Goal: Navigation & Orientation: Find specific page/section

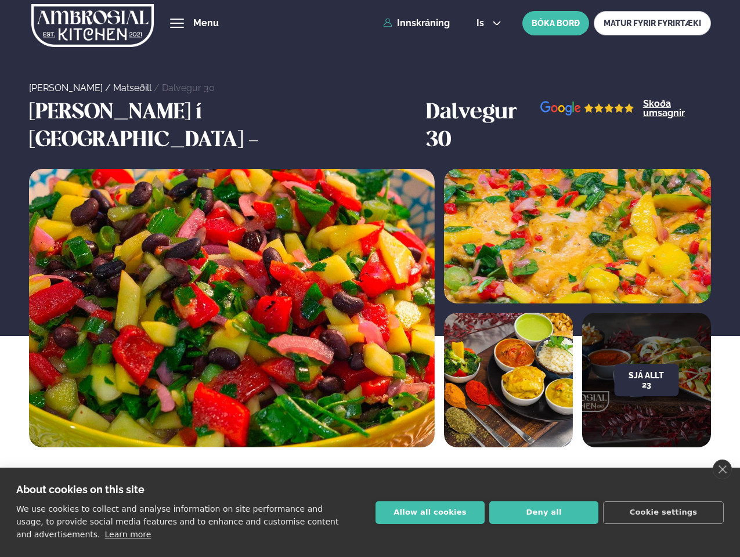
click at [722, 469] on link "close" at bounding box center [722, 470] width 19 height 20
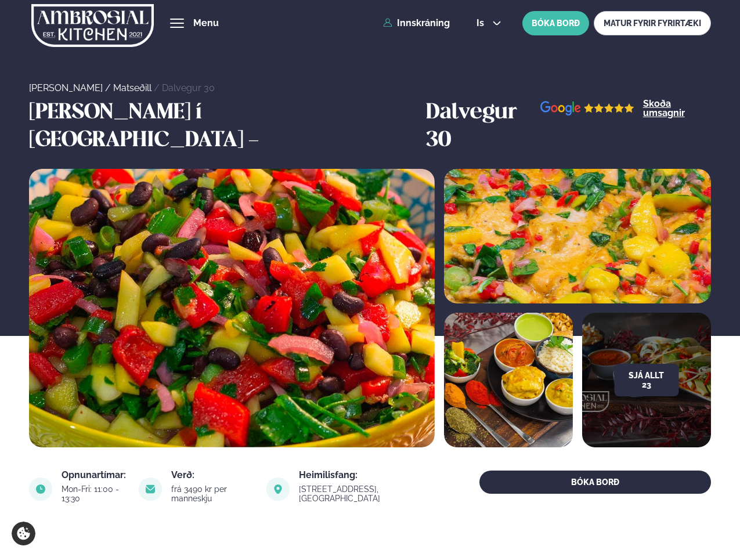
click at [177, 23] on span "hamburger" at bounding box center [177, 23] width 10 height 10
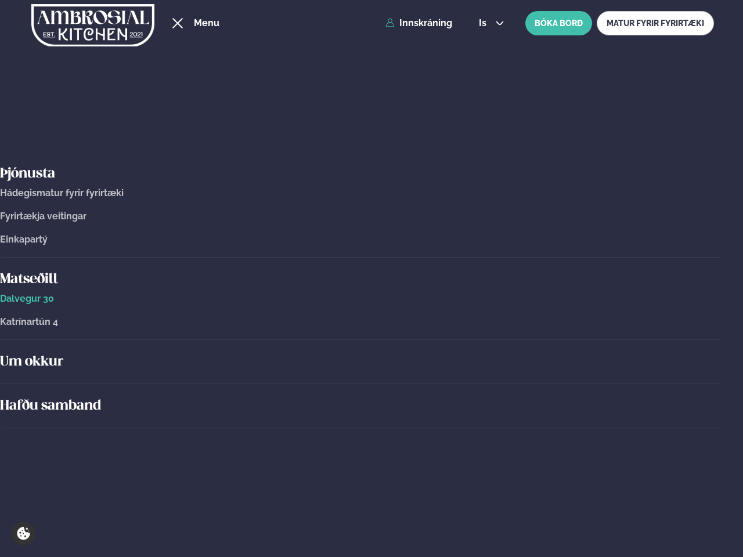
click at [487, 23] on span "is" at bounding box center [484, 23] width 11 height 9
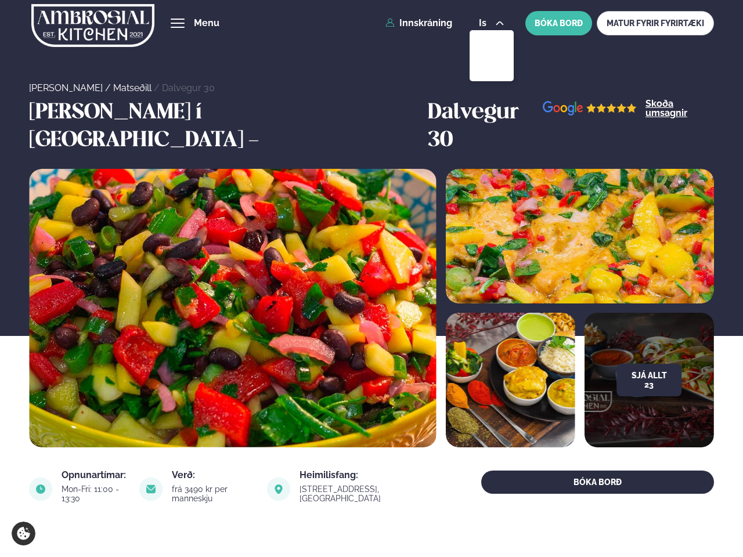
click at [646, 364] on button "Sjá allt 23" at bounding box center [648, 380] width 65 height 32
